Goal: Task Accomplishment & Management: Use online tool/utility

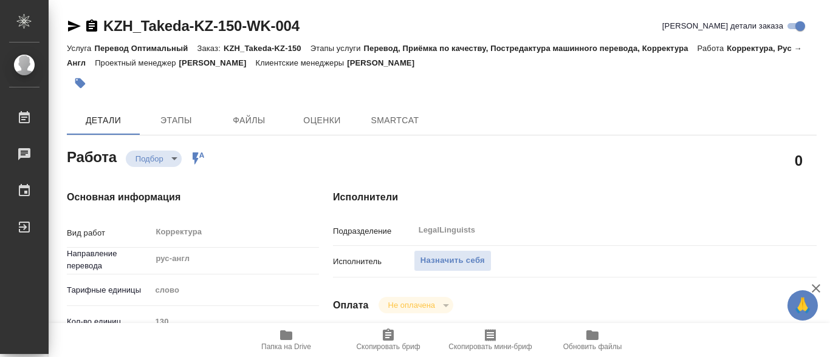
type textarea "x"
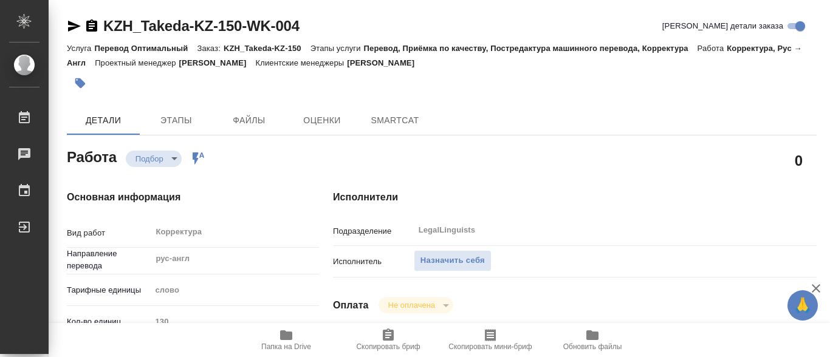
type textarea "x"
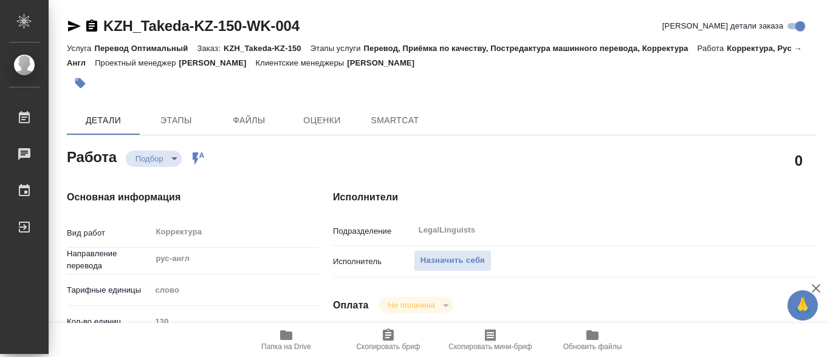
type textarea "x"
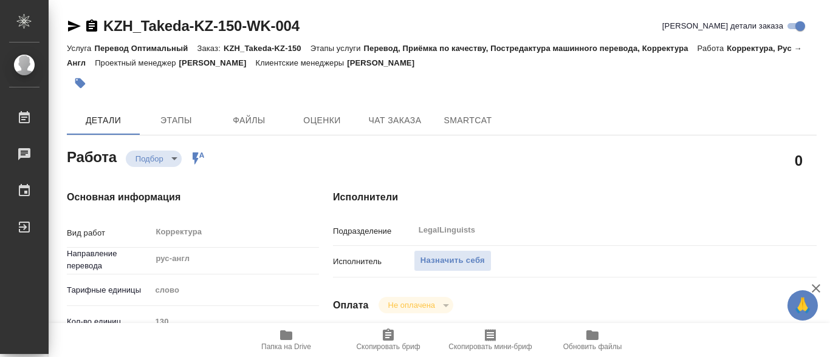
type textarea "x"
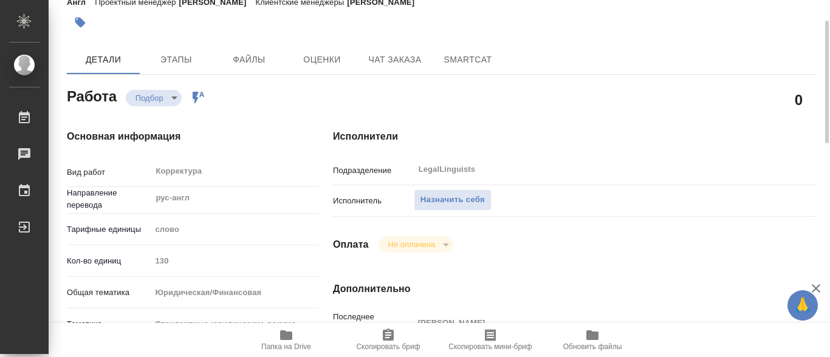
type textarea "x"
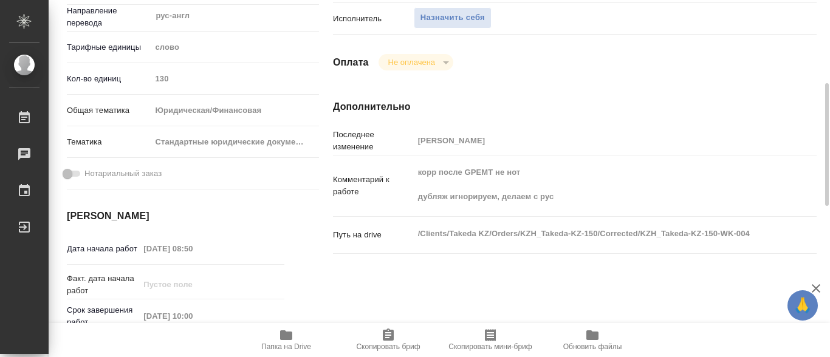
scroll to position [304, 0]
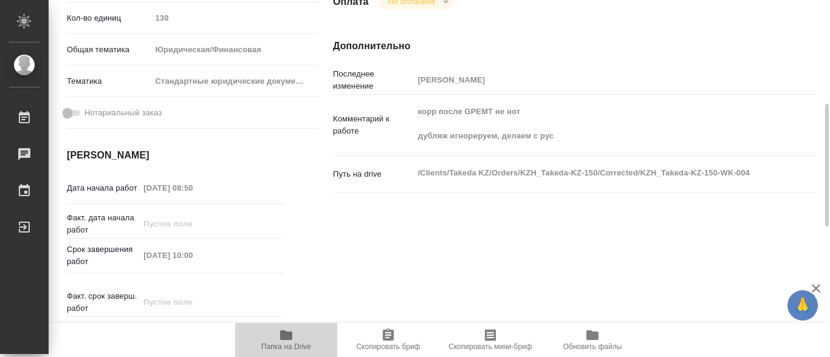
click at [290, 335] on icon "button" at bounding box center [286, 336] width 12 height 10
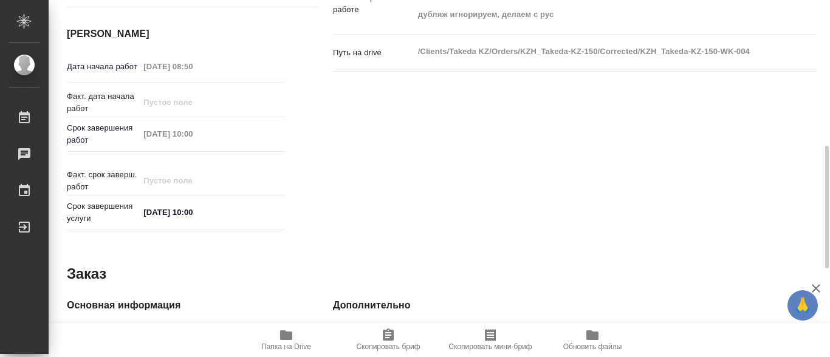
scroll to position [547, 0]
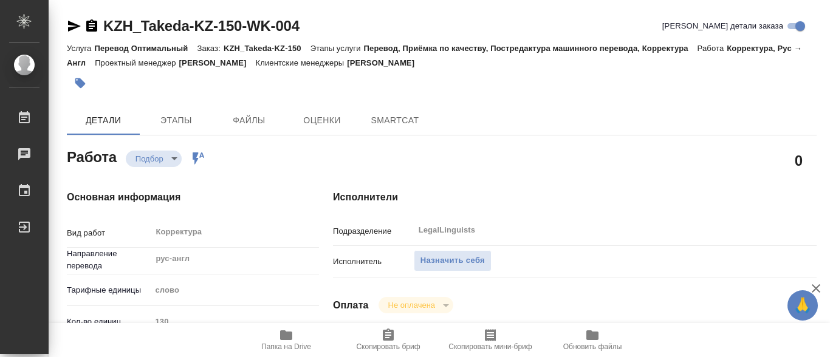
type textarea "x"
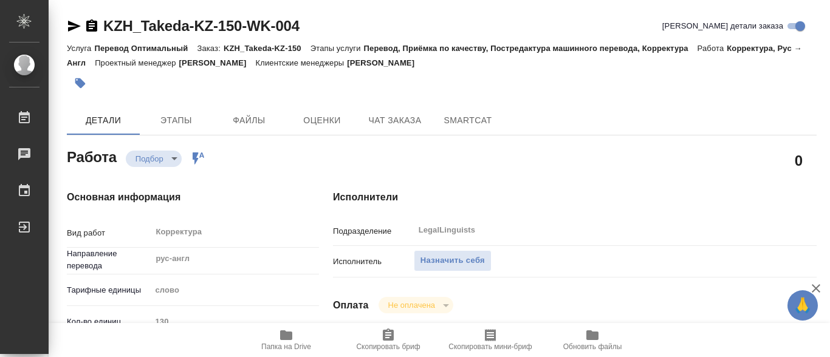
type textarea "x"
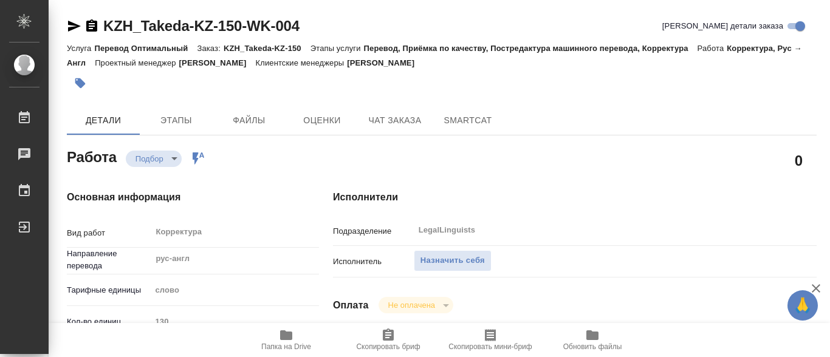
type textarea "x"
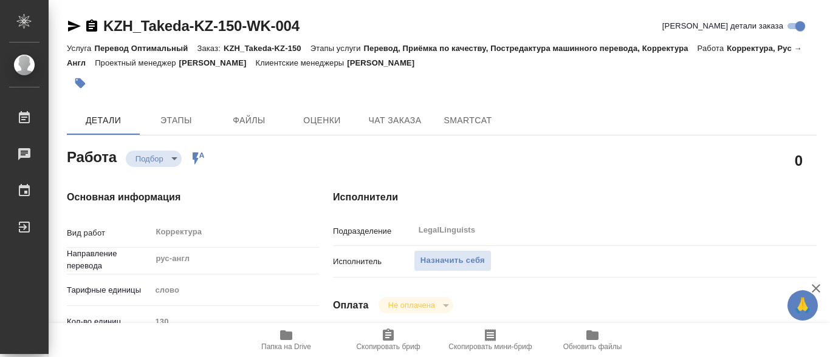
type textarea "x"
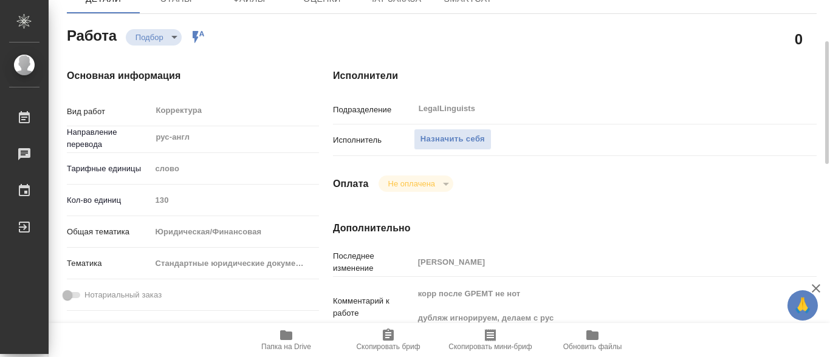
scroll to position [243, 0]
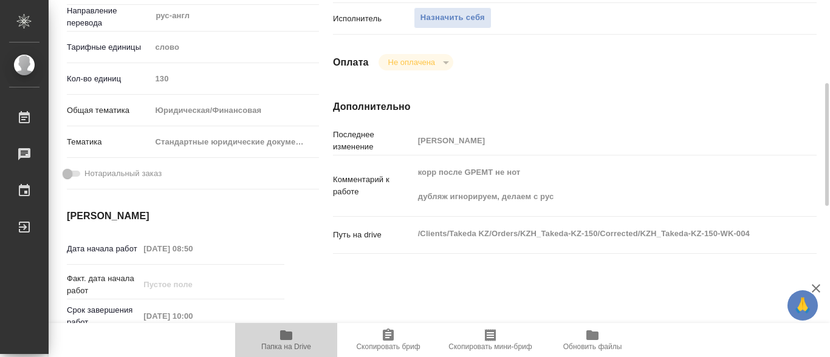
click at [286, 338] on icon "button" at bounding box center [286, 336] width 12 height 10
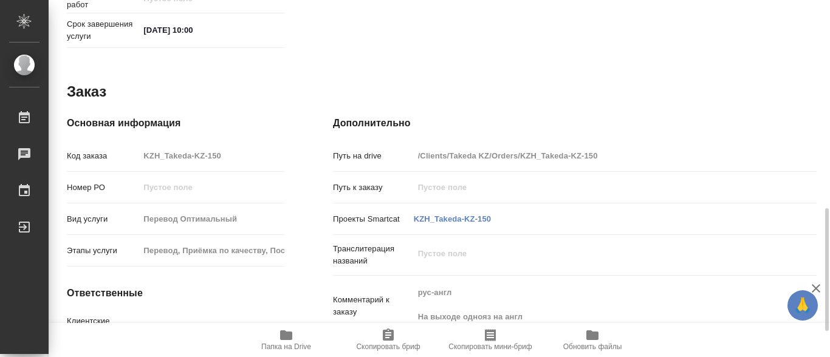
scroll to position [682, 0]
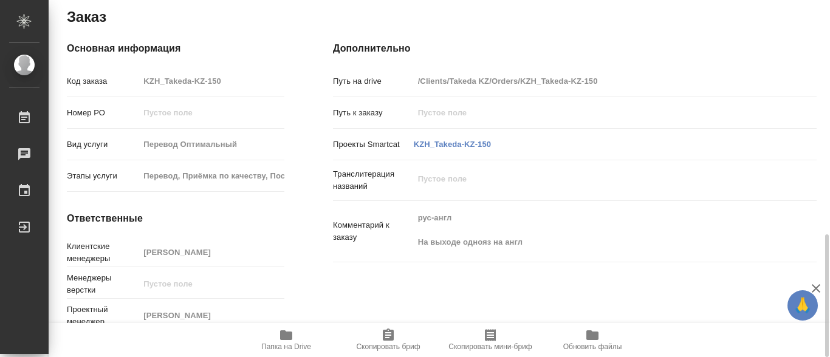
type textarea "x"
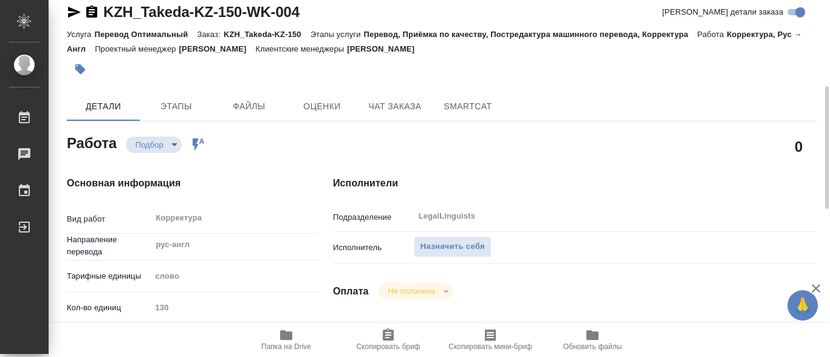
scroll to position [135, 0]
